Goal: Information Seeking & Learning: Learn about a topic

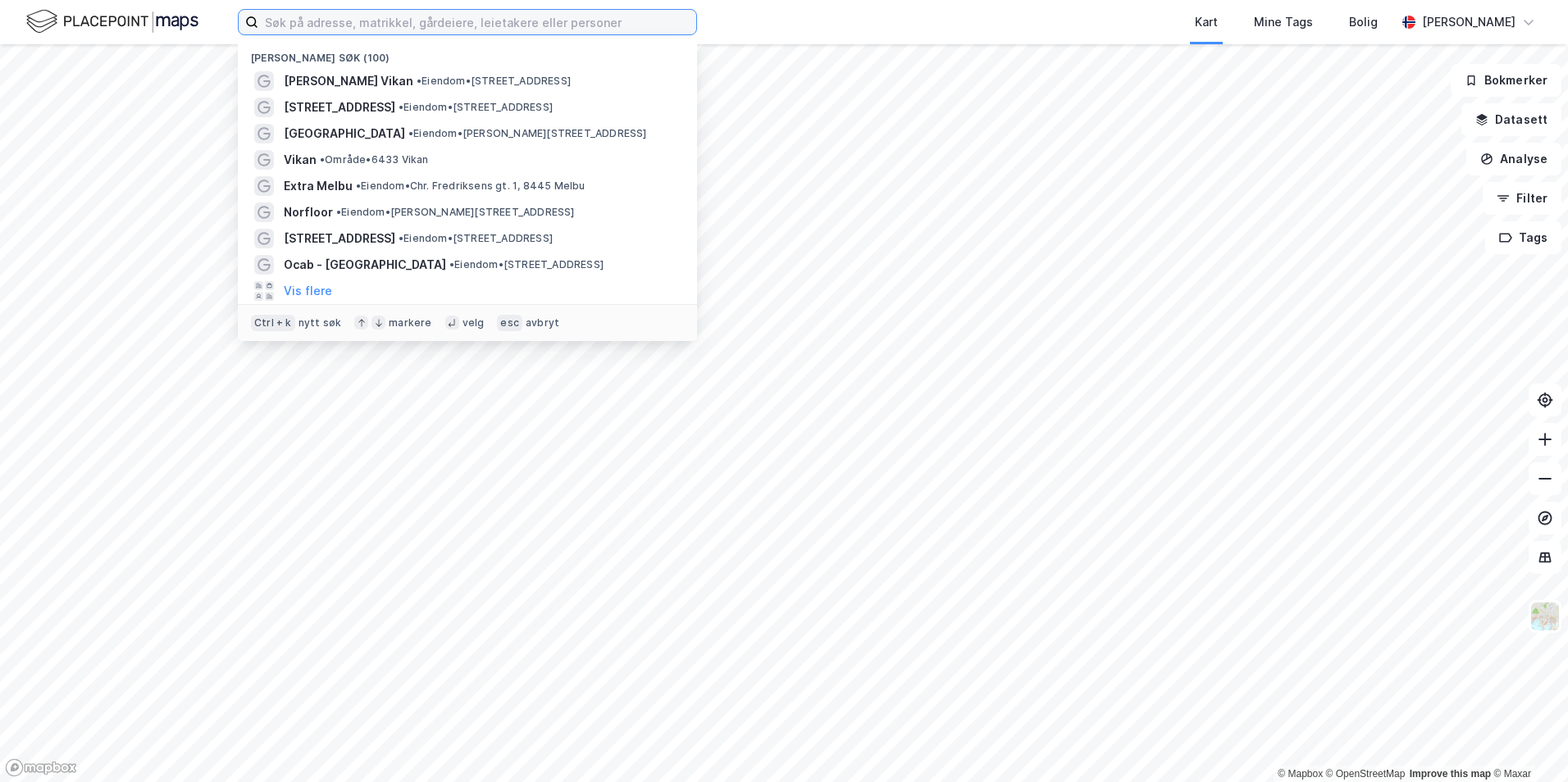
click at [303, 25] on input at bounding box center [476, 22] width 438 height 24
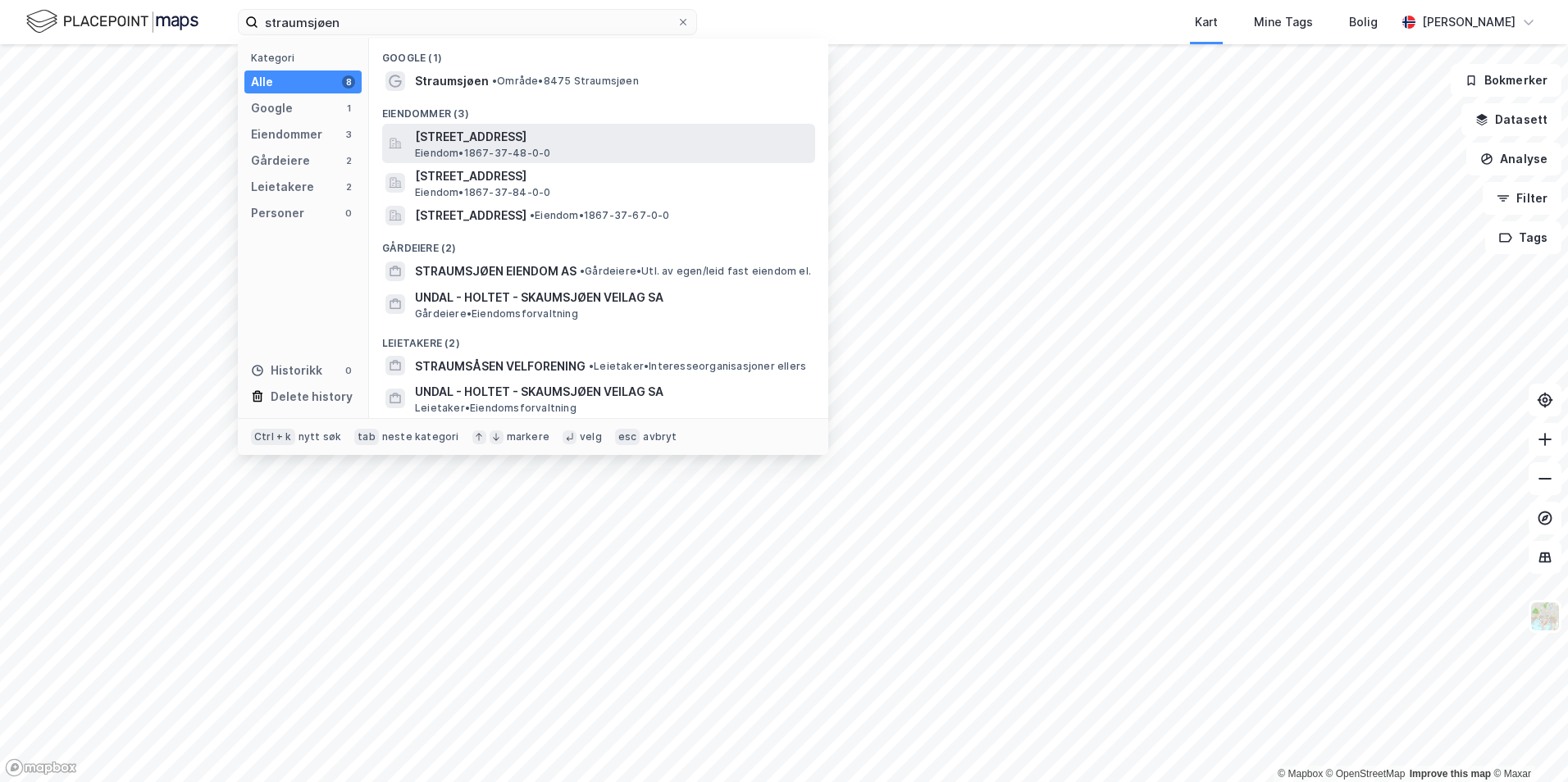
click at [494, 142] on span "[STREET_ADDRESS]" at bounding box center [611, 137] width 394 height 19
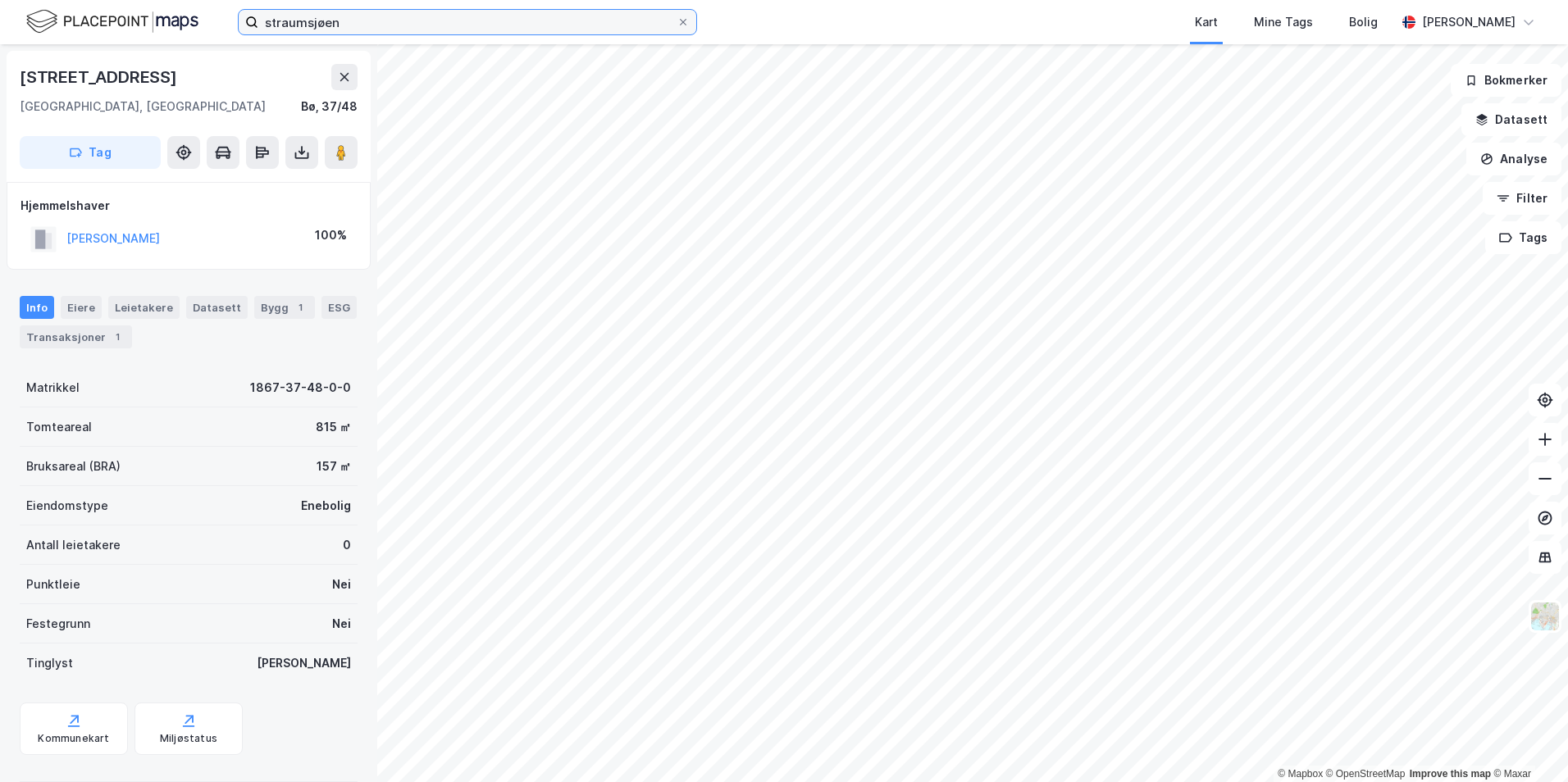
click at [342, 20] on input "straumsjøen" at bounding box center [467, 22] width 418 height 24
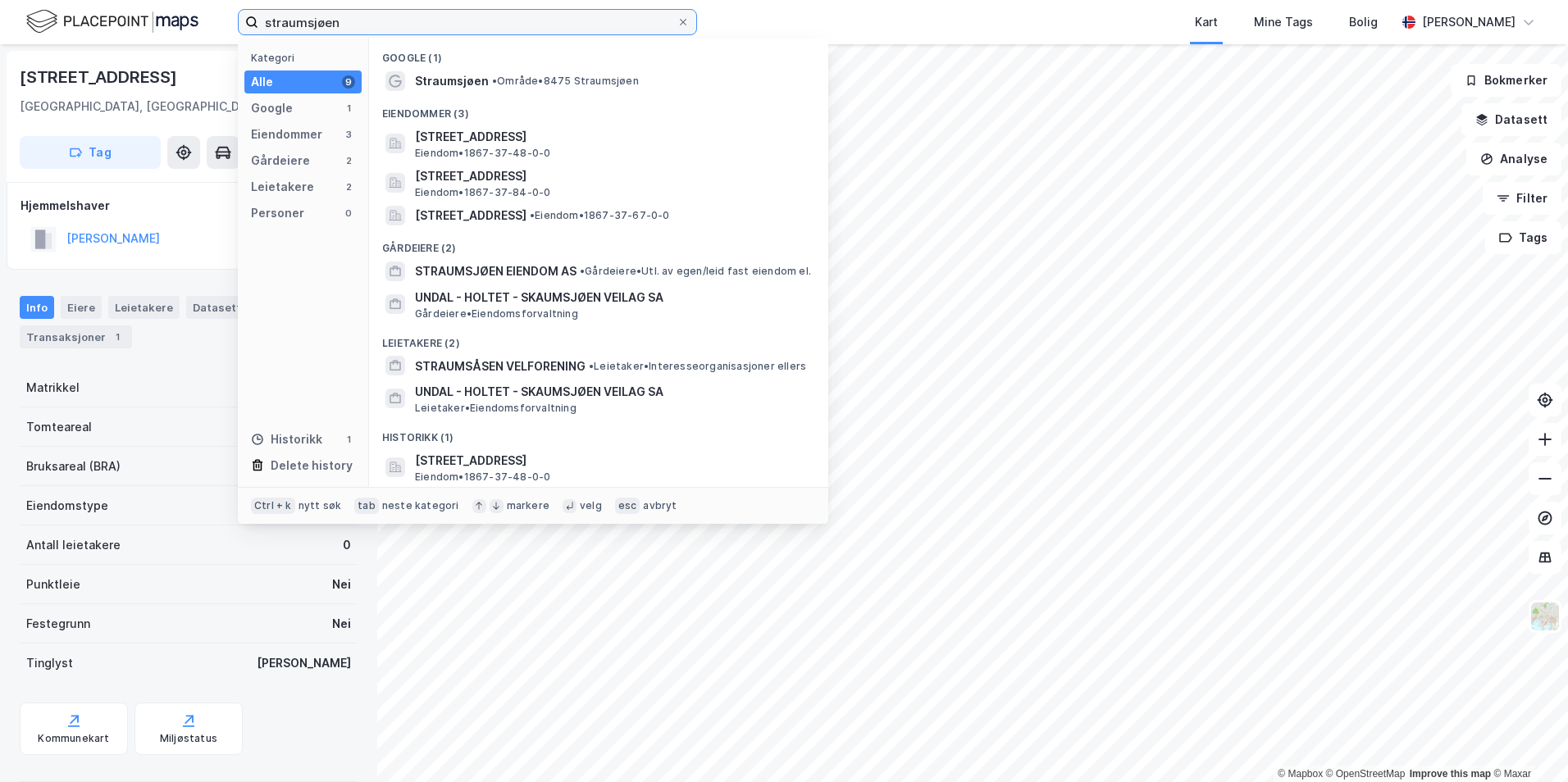
drag, startPoint x: 390, startPoint y: 21, endPoint x: 259, endPoint y: 20, distance: 131.0
click at [259, 20] on input "straumsjøen" at bounding box center [467, 22] width 418 height 24
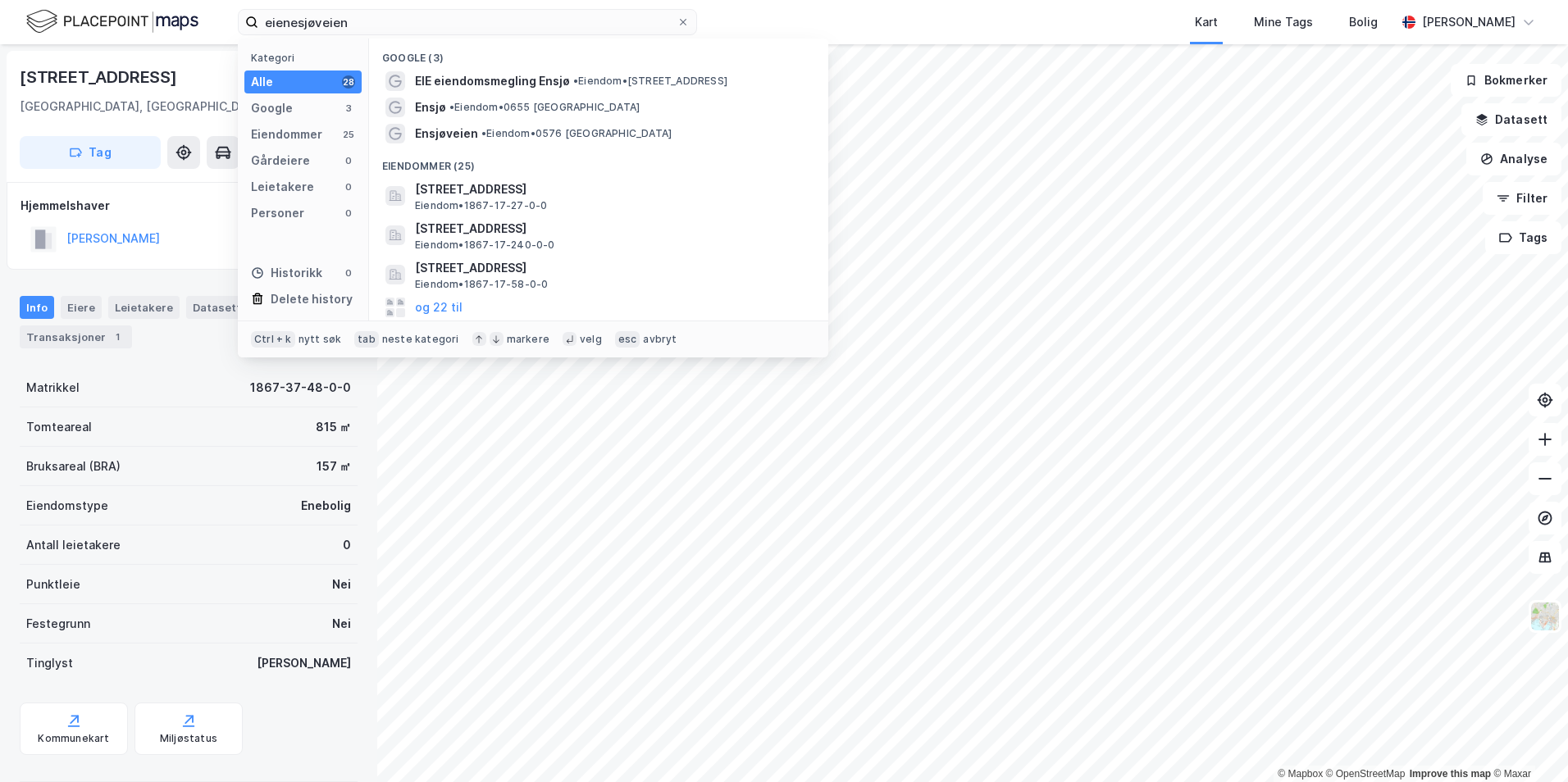
click at [186, 451] on div "Bruksareal (BRA) 157 ㎡" at bounding box center [188, 466] width 338 height 40
click at [349, 24] on input "eienesjøveien" at bounding box center [467, 22] width 418 height 24
click at [163, 592] on div "Punktleie Nei" at bounding box center [188, 584] width 338 height 40
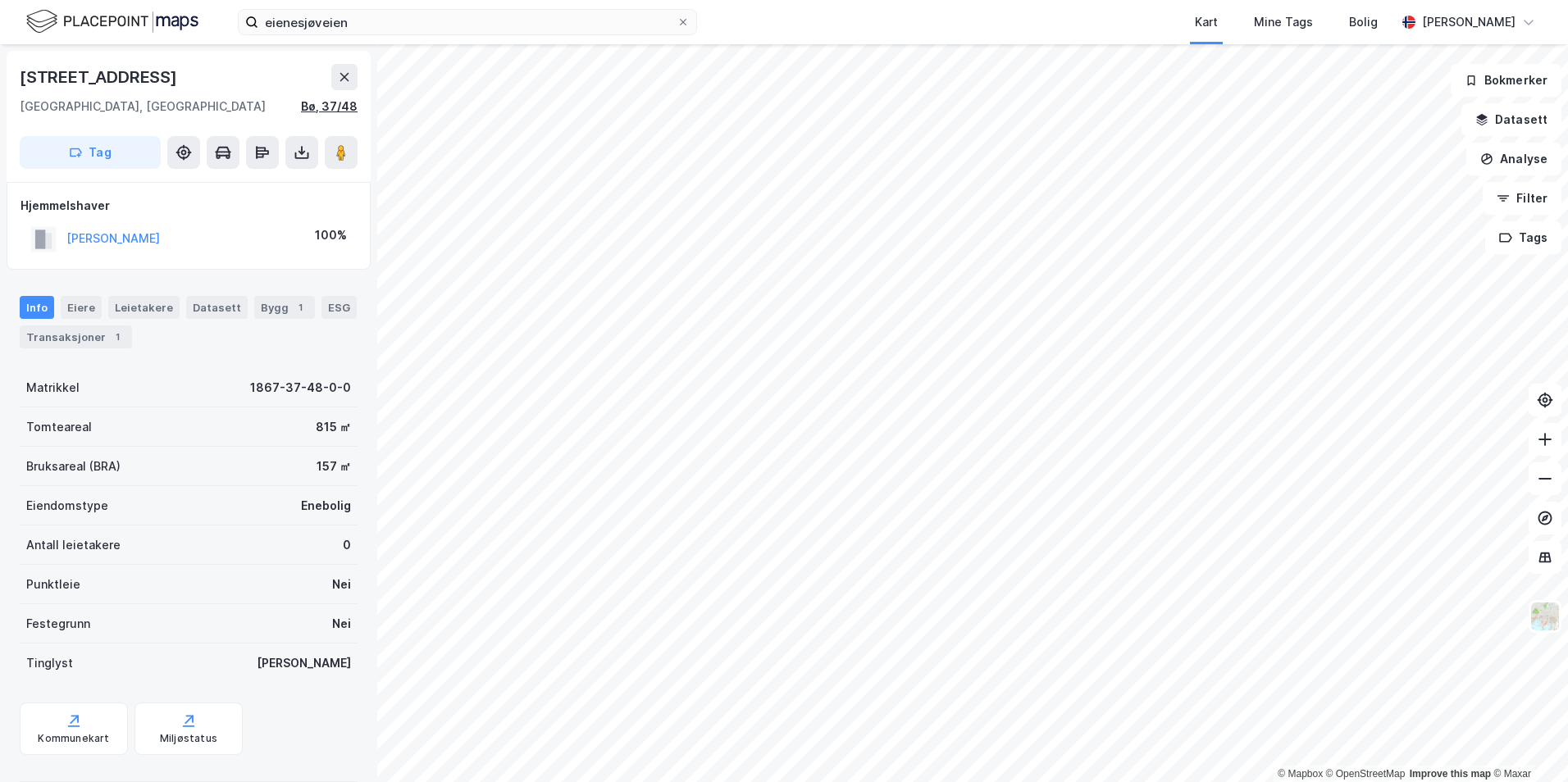
click at [314, 105] on div "Bø, 37/48" at bounding box center [329, 106] width 56 height 19
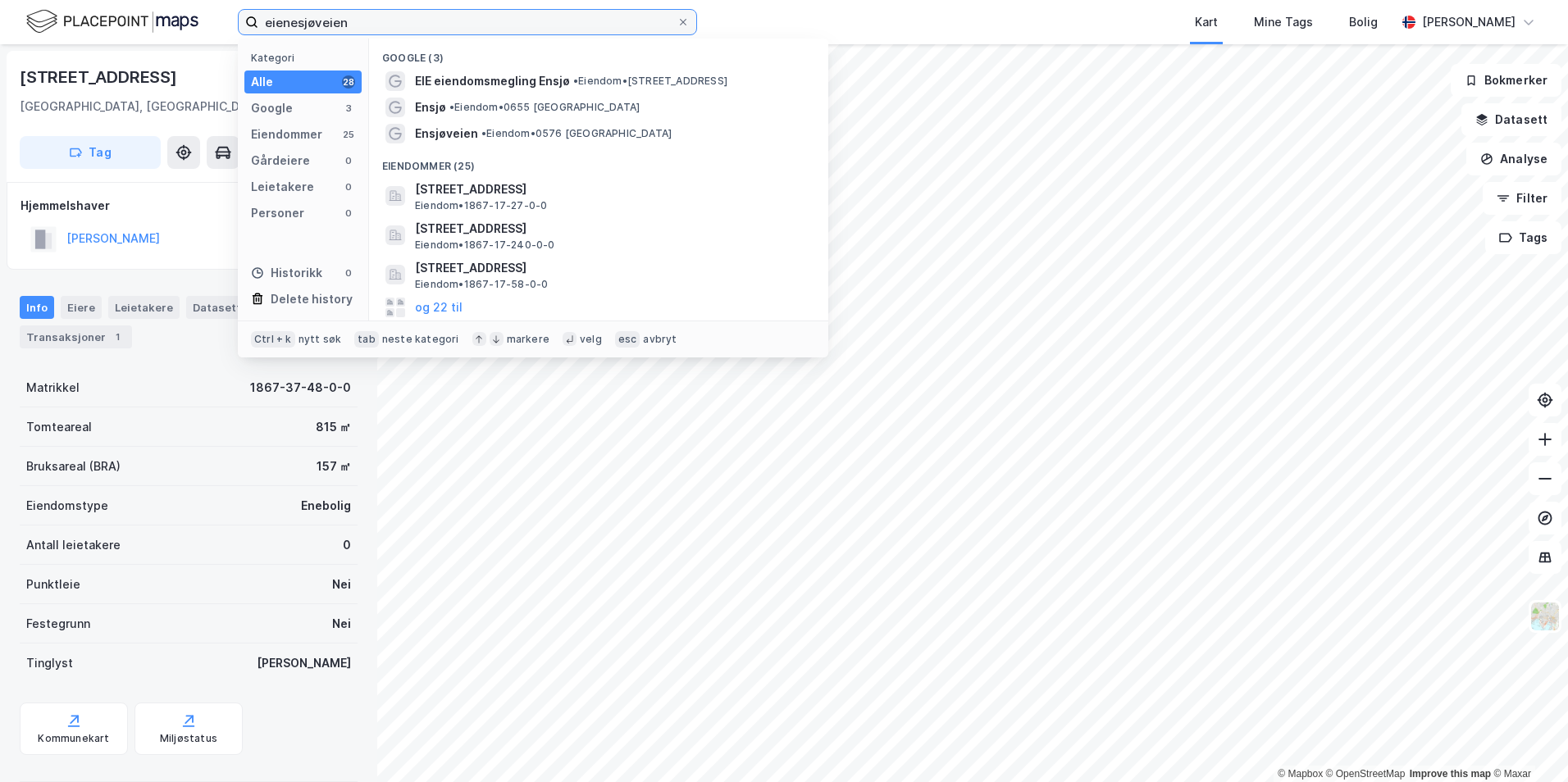
click at [344, 25] on input "eienesjøveien" at bounding box center [467, 22] width 418 height 24
paste input "1867-37-48-0-0"
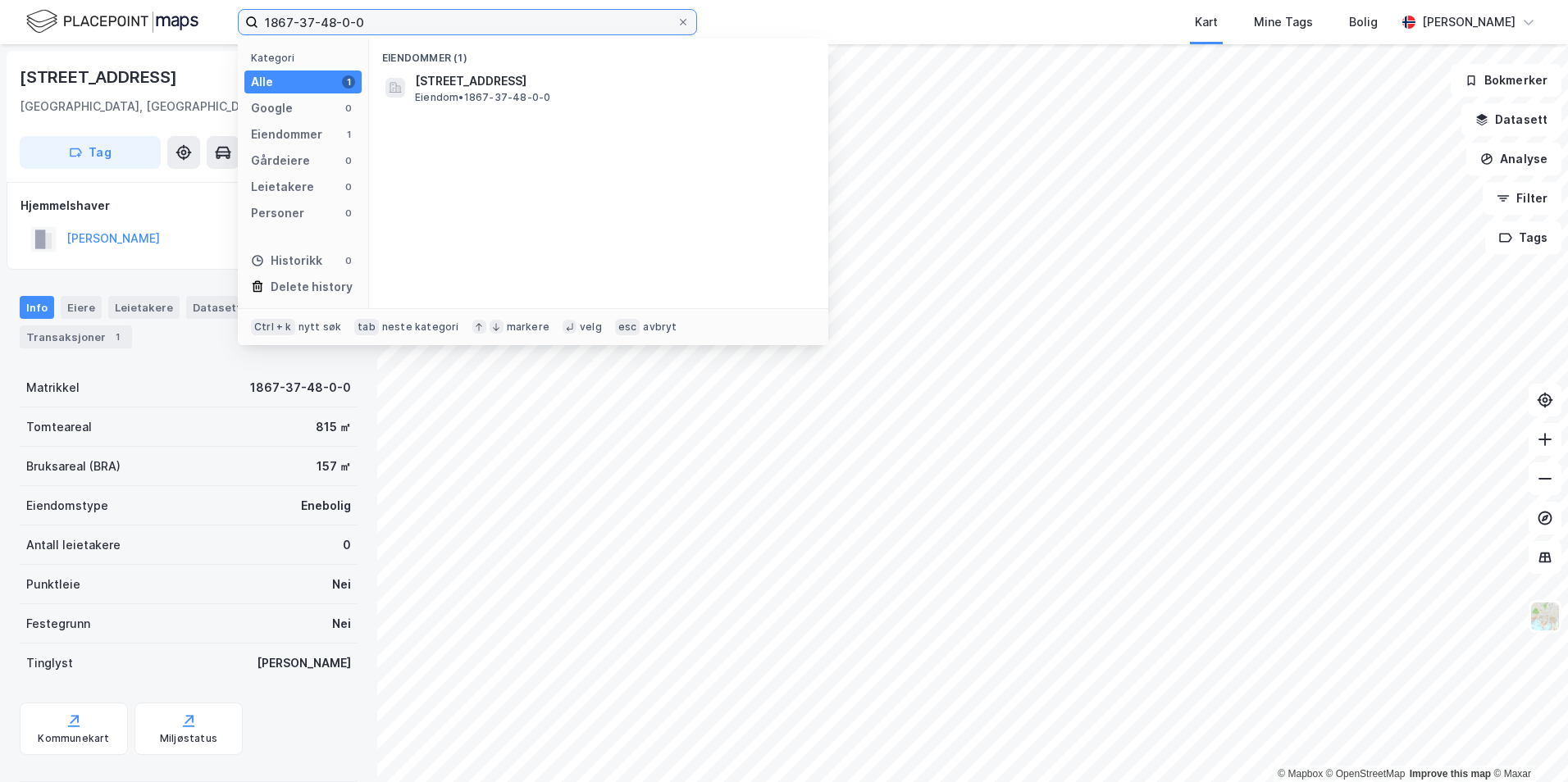
click at [310, 20] on input "1867-37-48-0-0" at bounding box center [467, 22] width 418 height 24
type input "1867-17-286-1-0"
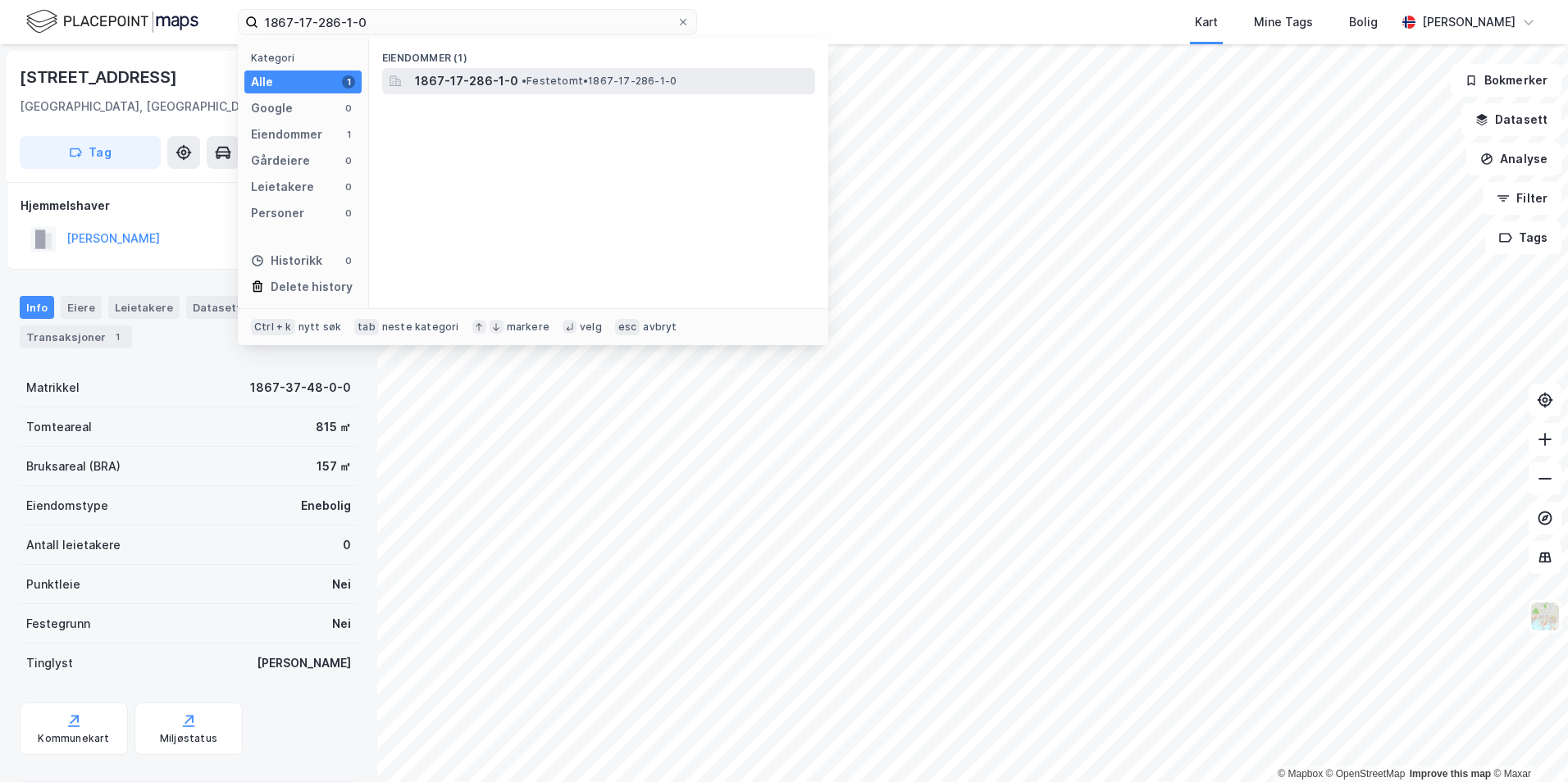
click at [509, 88] on span "1867-17-286-1-0" at bounding box center [466, 81] width 104 height 19
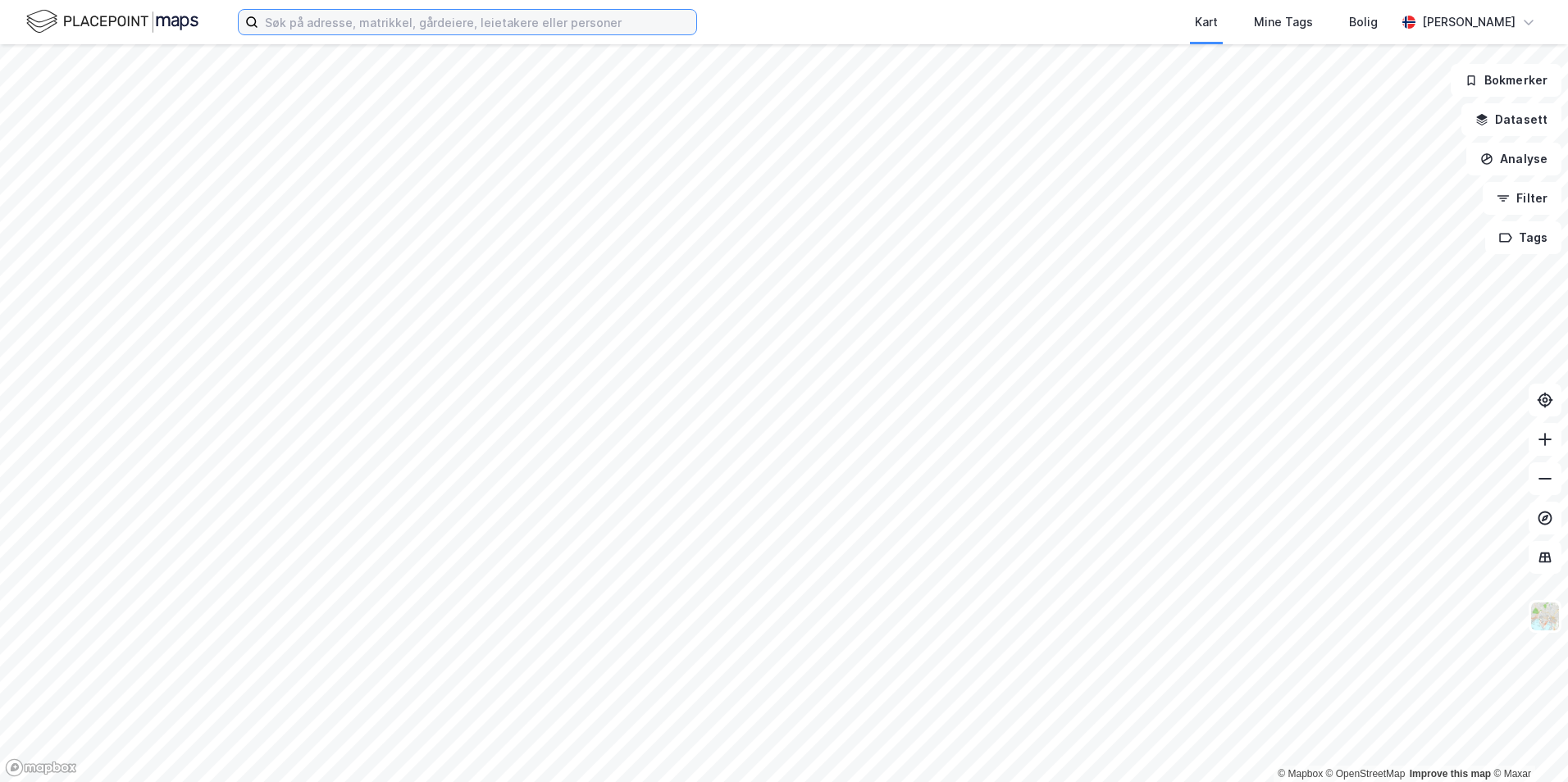
click at [363, 23] on input at bounding box center [476, 22] width 438 height 24
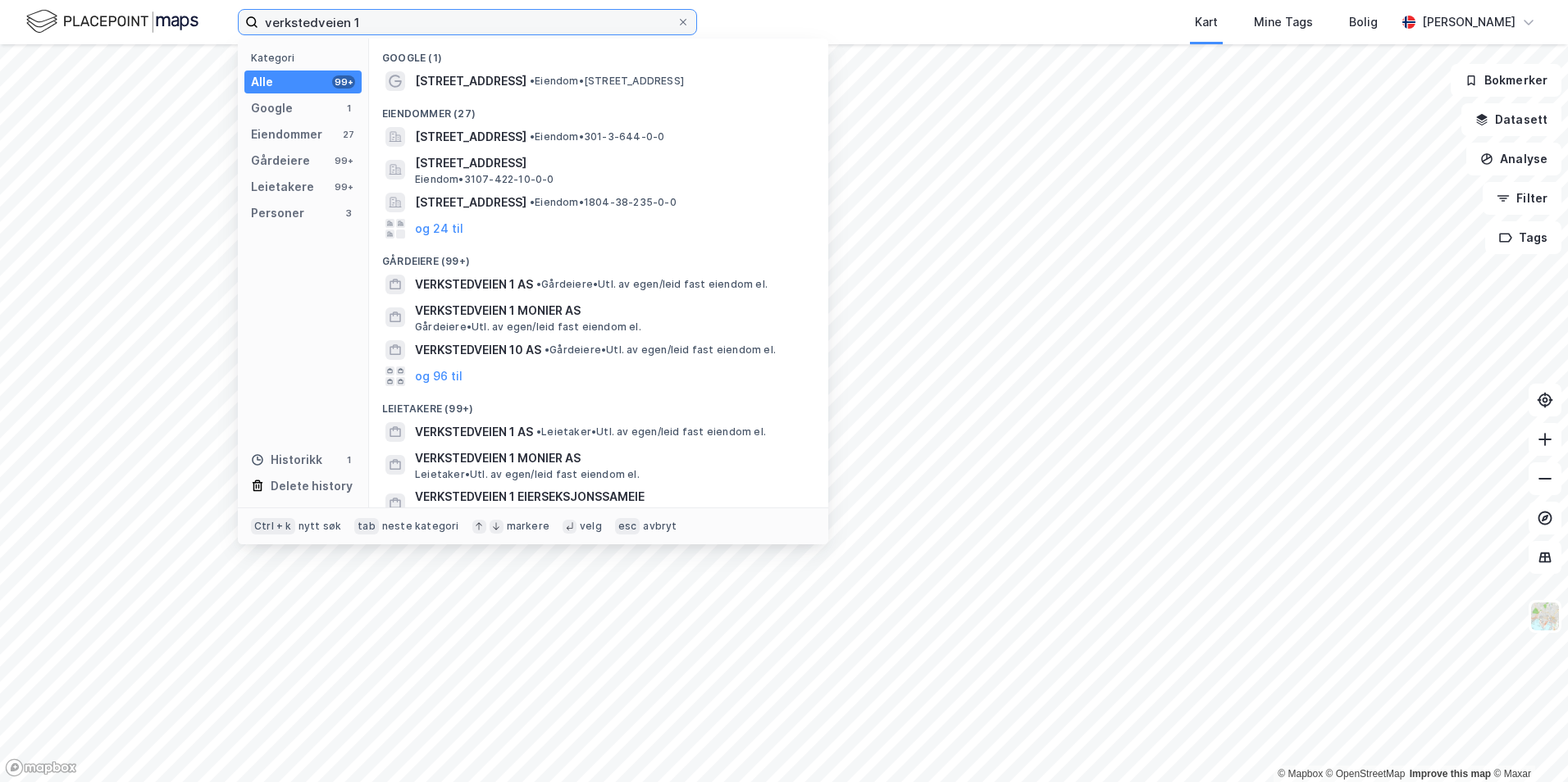
type input "verkstedveien 1"
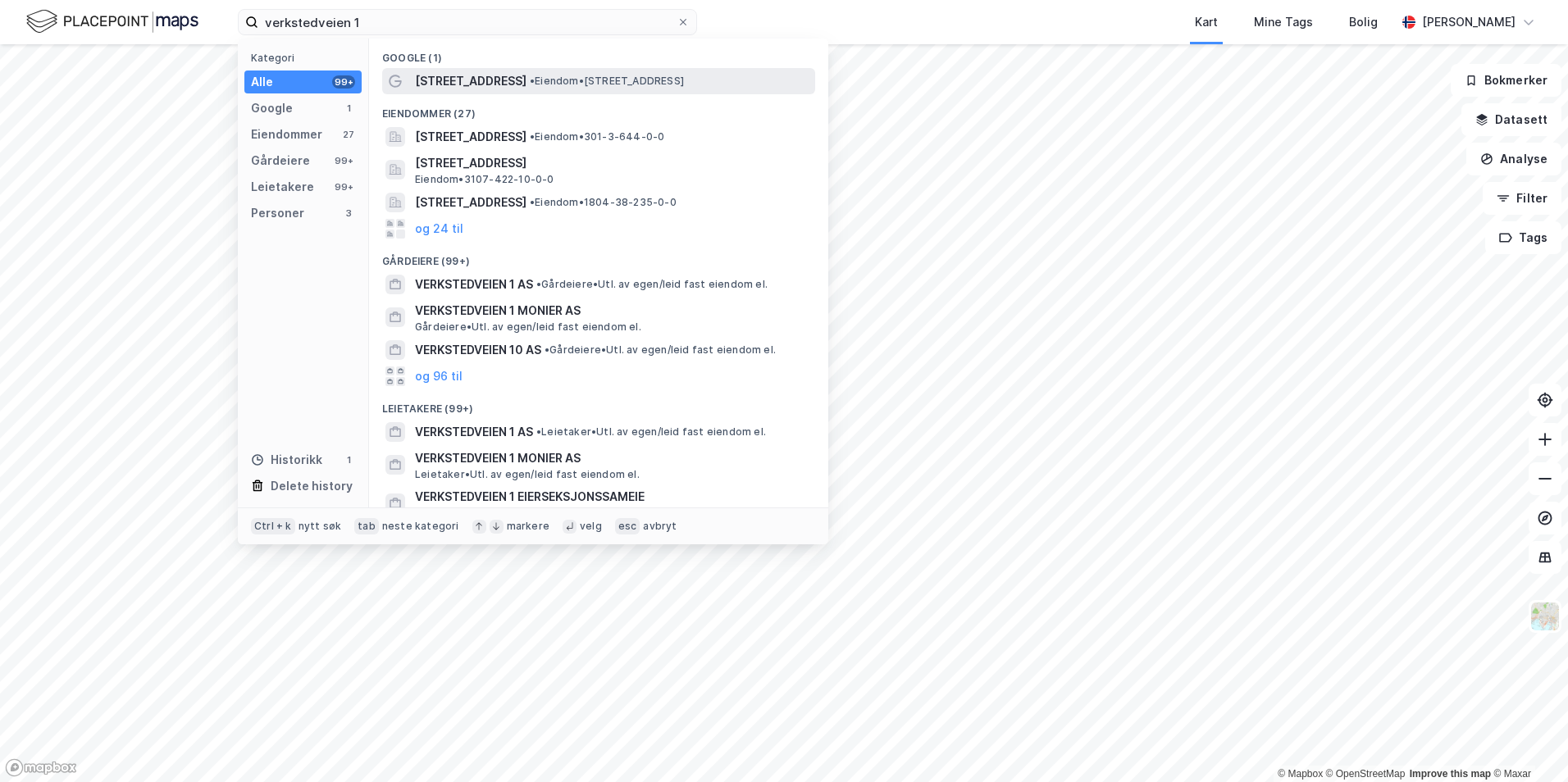
click at [505, 78] on div "[STREET_ADDRESS] • Eiendom • [STREET_ADDRESS]" at bounding box center [613, 81] width 397 height 19
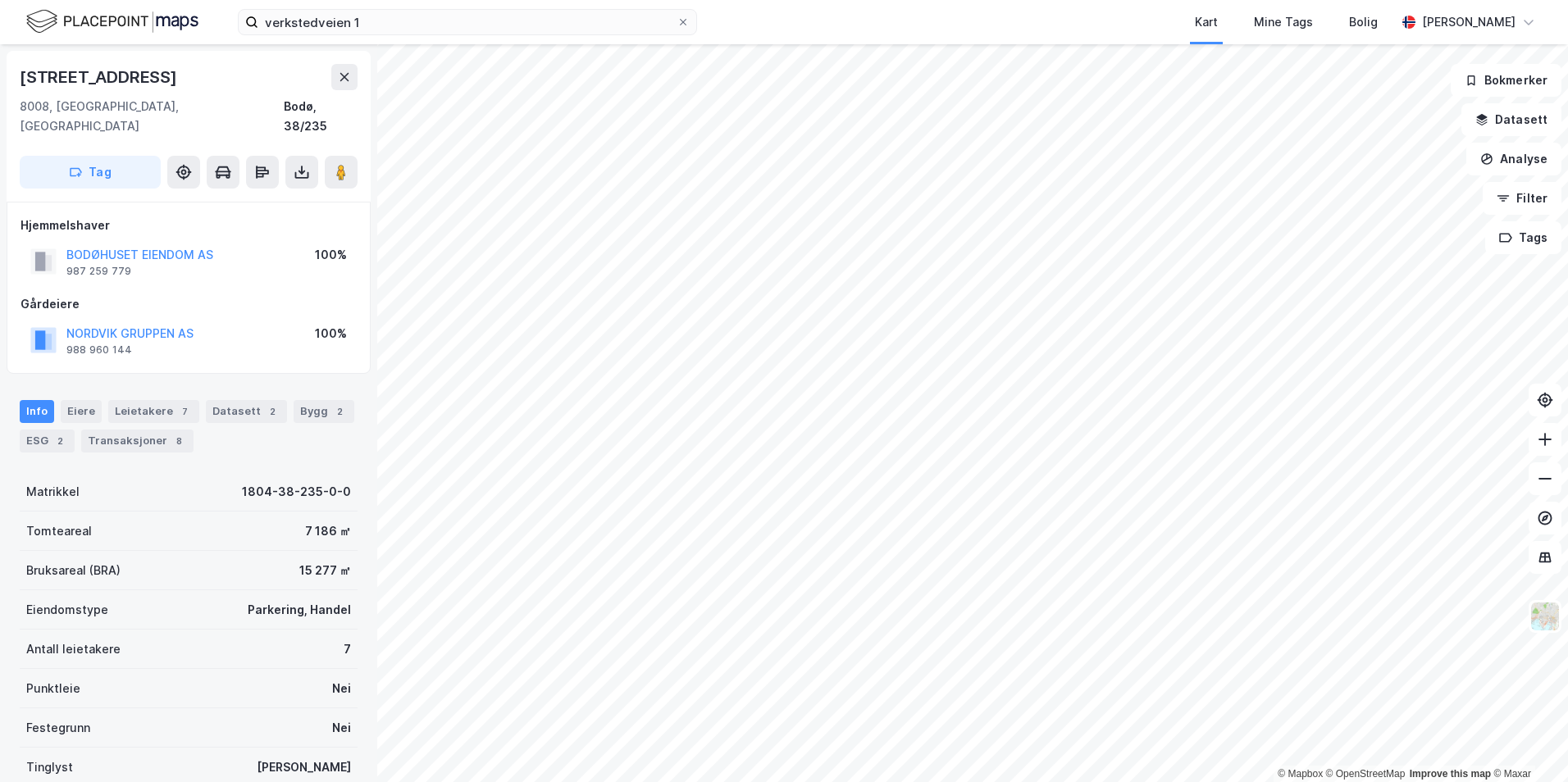
click at [887, 29] on div "Kart Mine Tags Bolig" at bounding box center [1085, 22] width 620 height 45
click at [1531, 156] on button "Analyse" at bounding box center [1513, 158] width 95 height 33
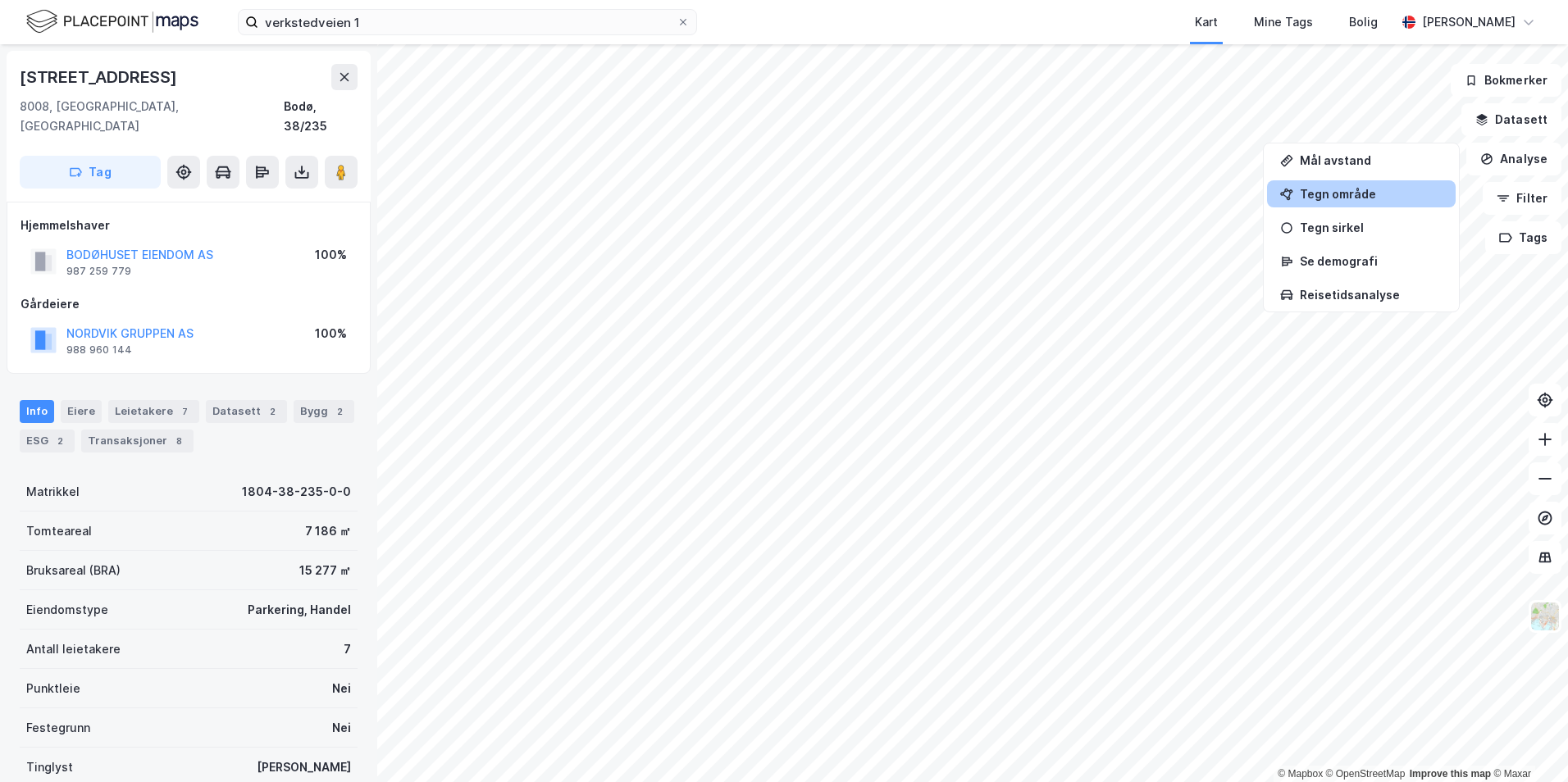
click at [1357, 194] on div "Tegn område" at bounding box center [1371, 194] width 142 height 14
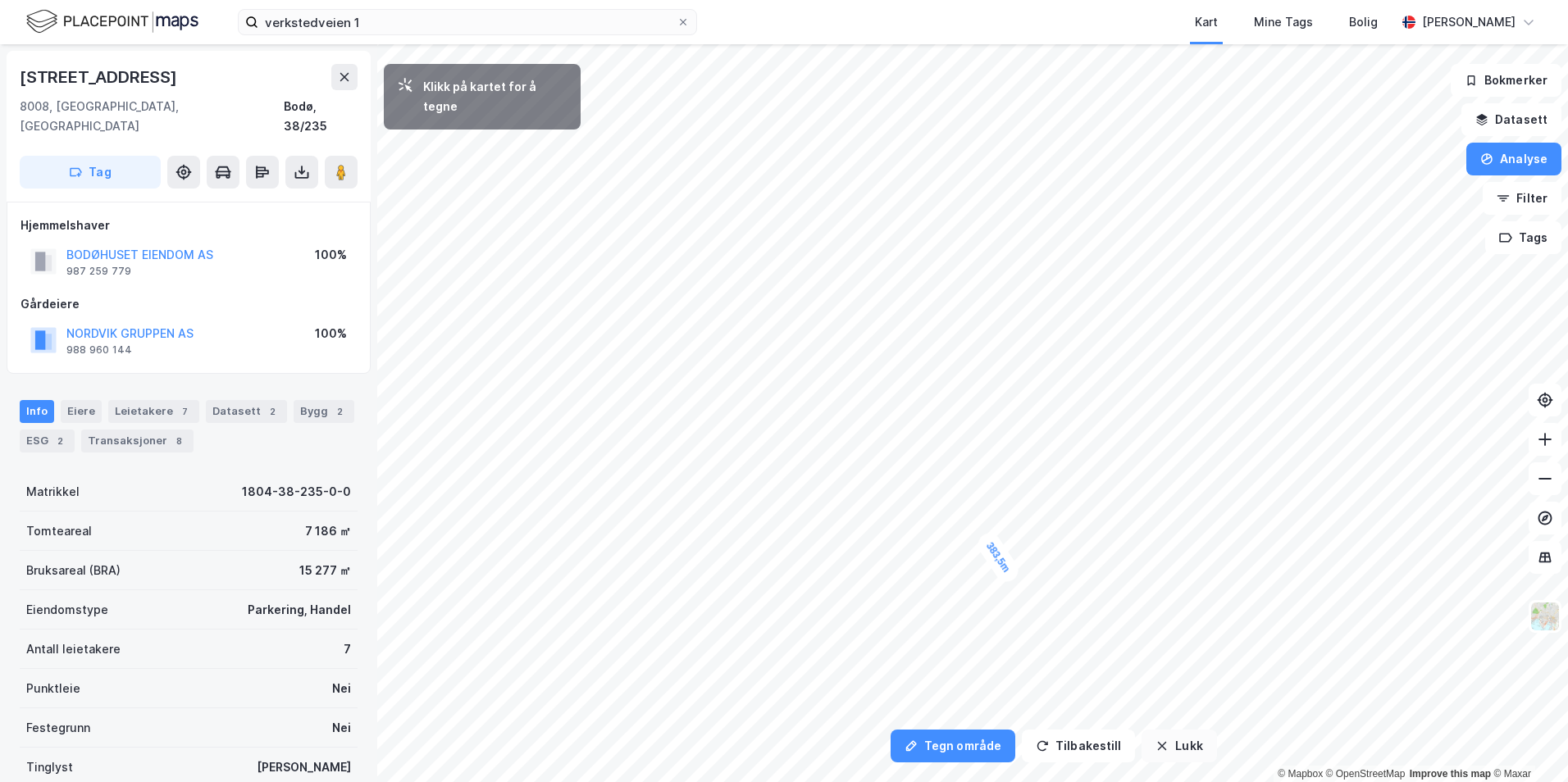
click at [1167, 742] on button "Lukk" at bounding box center [1179, 746] width 75 height 33
